Goal: Complete application form

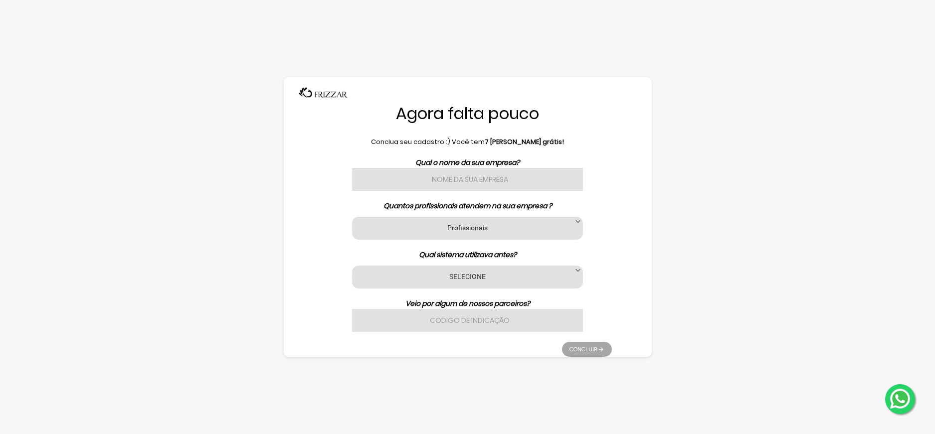
click at [481, 168] on input "text" at bounding box center [467, 179] width 230 height 23
type input "Barbearia Santana"
click at [423, 227] on label "Profissionais" at bounding box center [466, 227] width 205 height 9
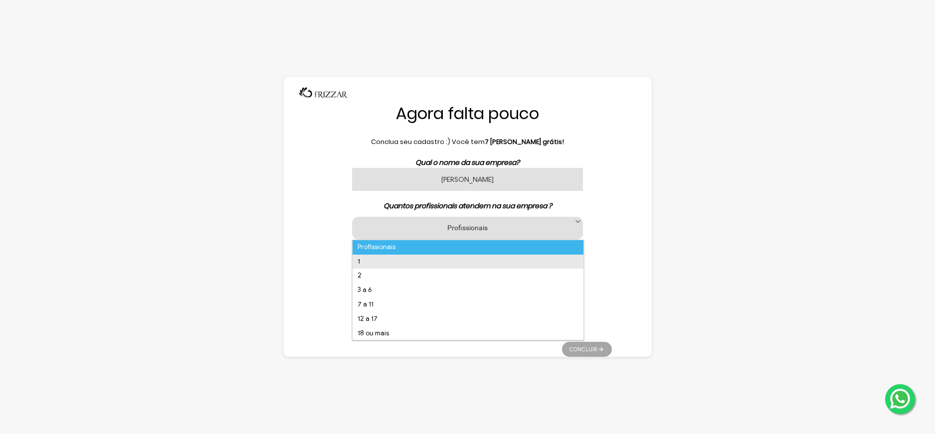
click at [395, 262] on li "1" at bounding box center [467, 262] width 230 height 14
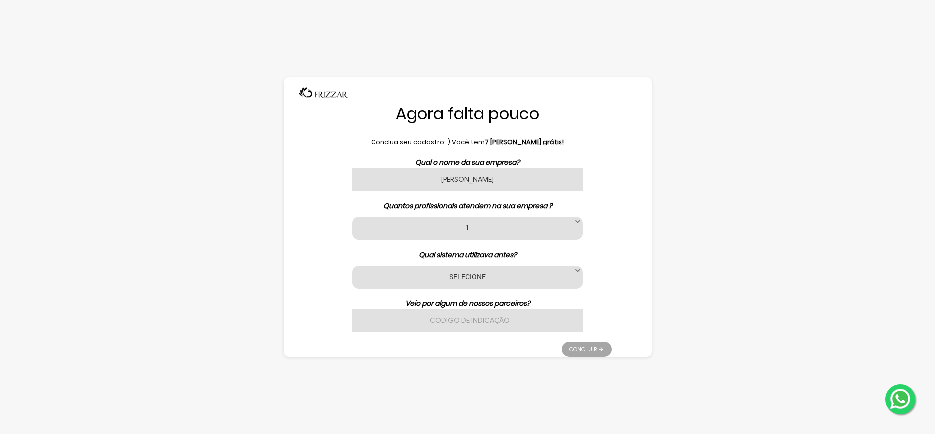
click at [450, 275] on label "SELECIONE" at bounding box center [466, 276] width 205 height 9
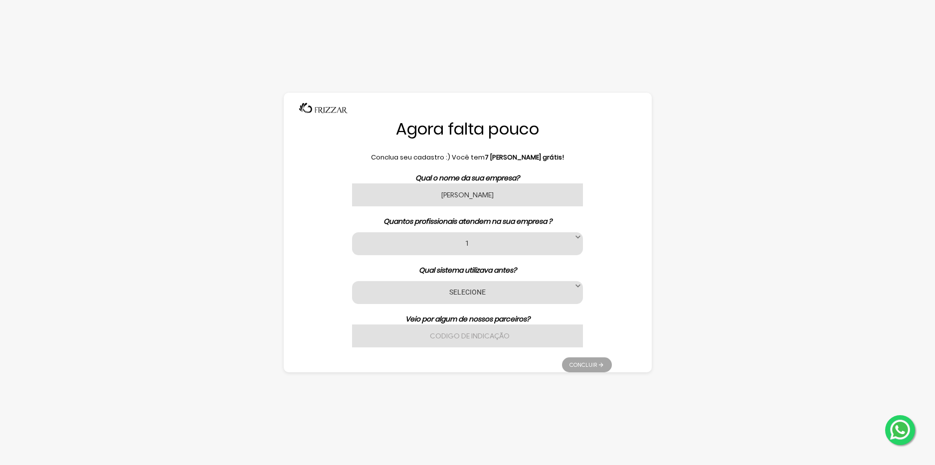
click at [448, 291] on label "SELECIONE" at bounding box center [466, 291] width 205 height 9
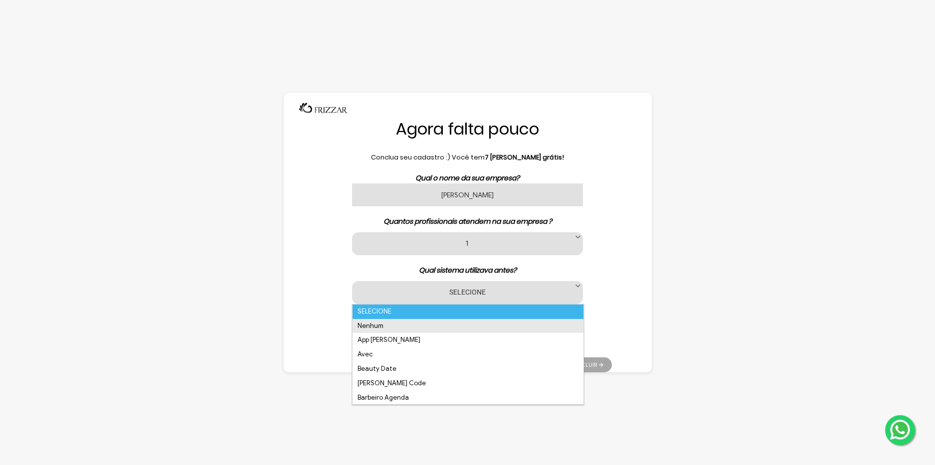
click at [374, 325] on li "Nenhum" at bounding box center [467, 326] width 230 height 14
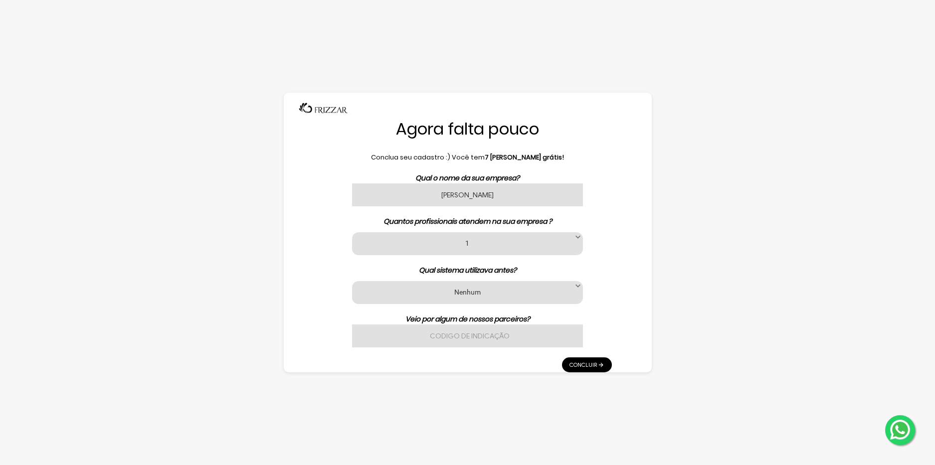
click at [452, 335] on input "text" at bounding box center [467, 335] width 230 height 23
type input "S"
click at [600, 365] on link "Concluir" at bounding box center [587, 364] width 50 height 15
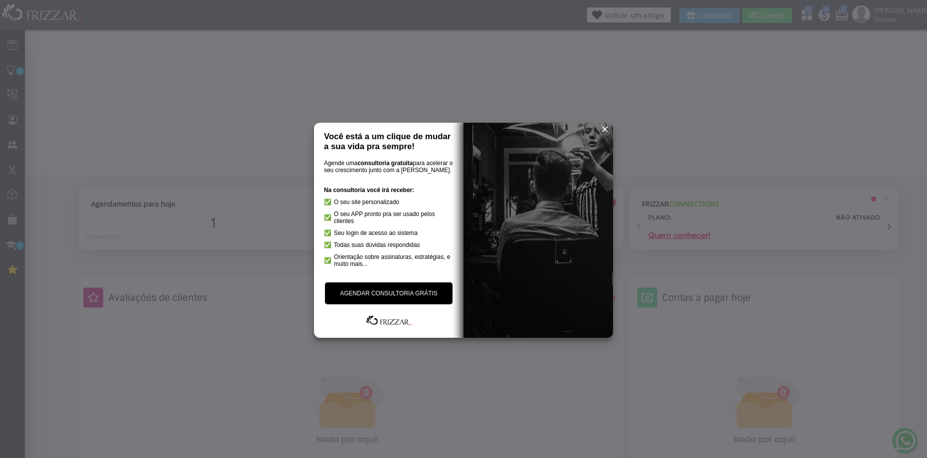
click at [605, 131] on span "reset" at bounding box center [605, 129] width 10 height 10
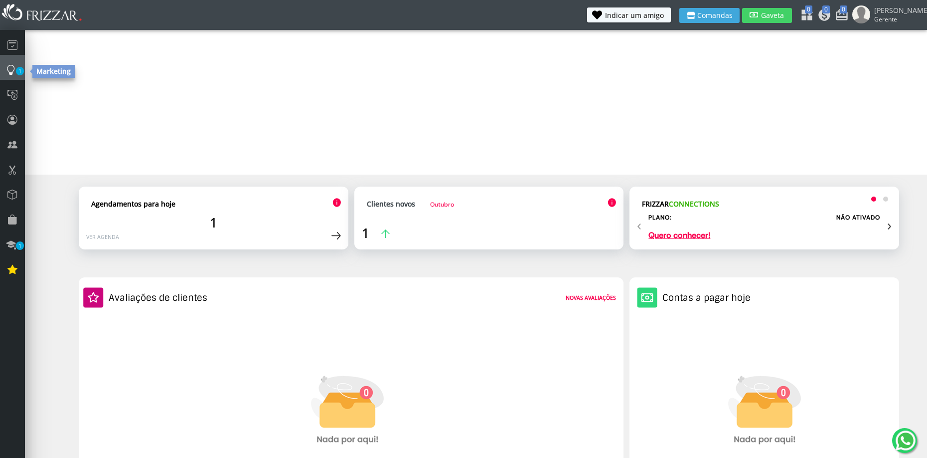
click at [15, 74] on icon at bounding box center [11, 69] width 10 height 13
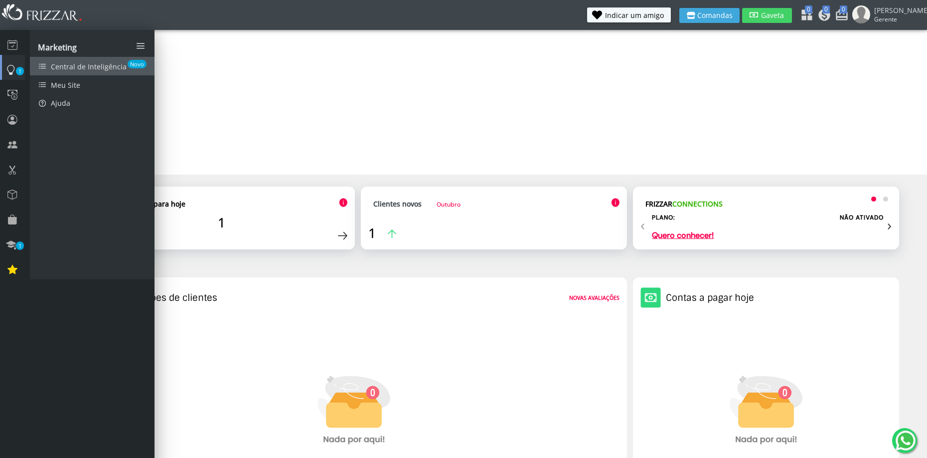
click at [101, 68] on span "Central de Inteligência" at bounding box center [89, 66] width 76 height 9
